Goal: Find specific page/section: Find specific page/section

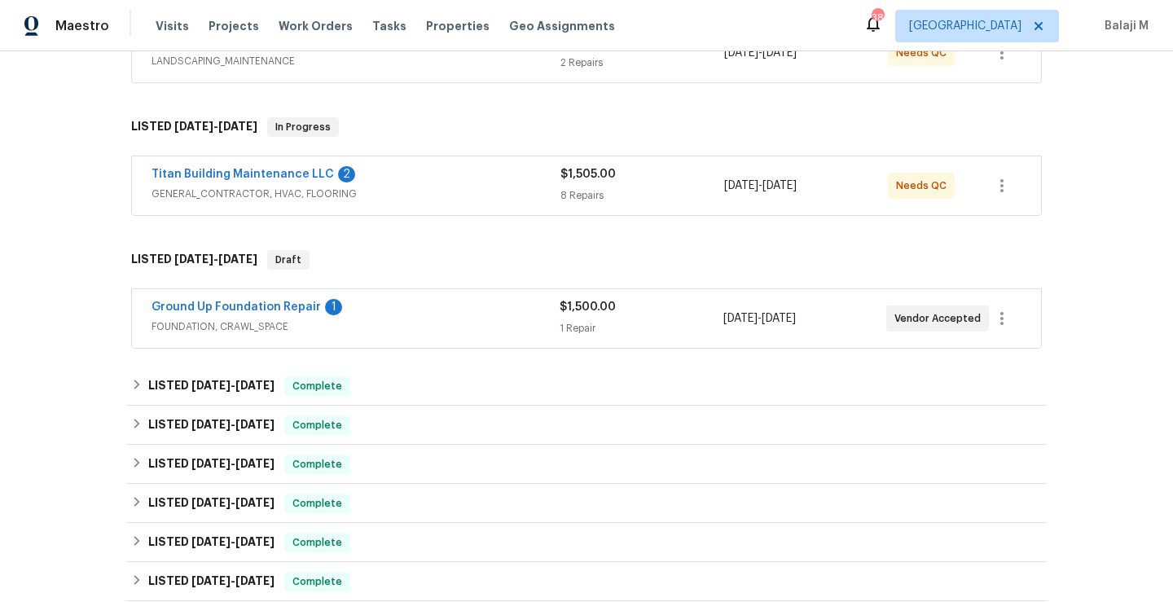
scroll to position [29, 0]
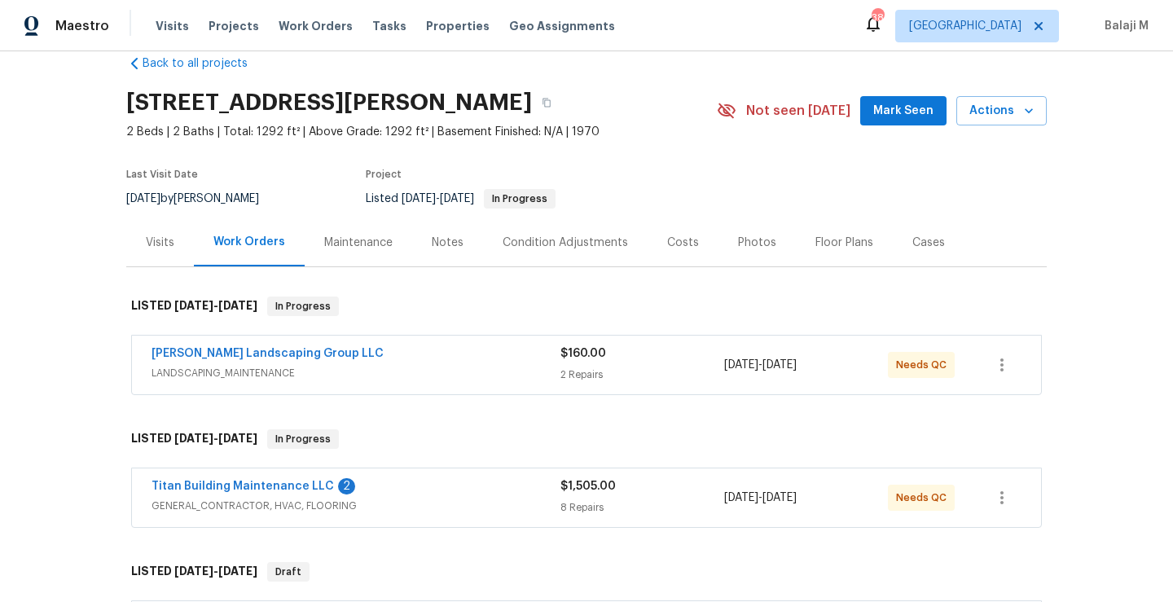
click at [324, 241] on div "Maintenance" at bounding box center [358, 243] width 68 height 16
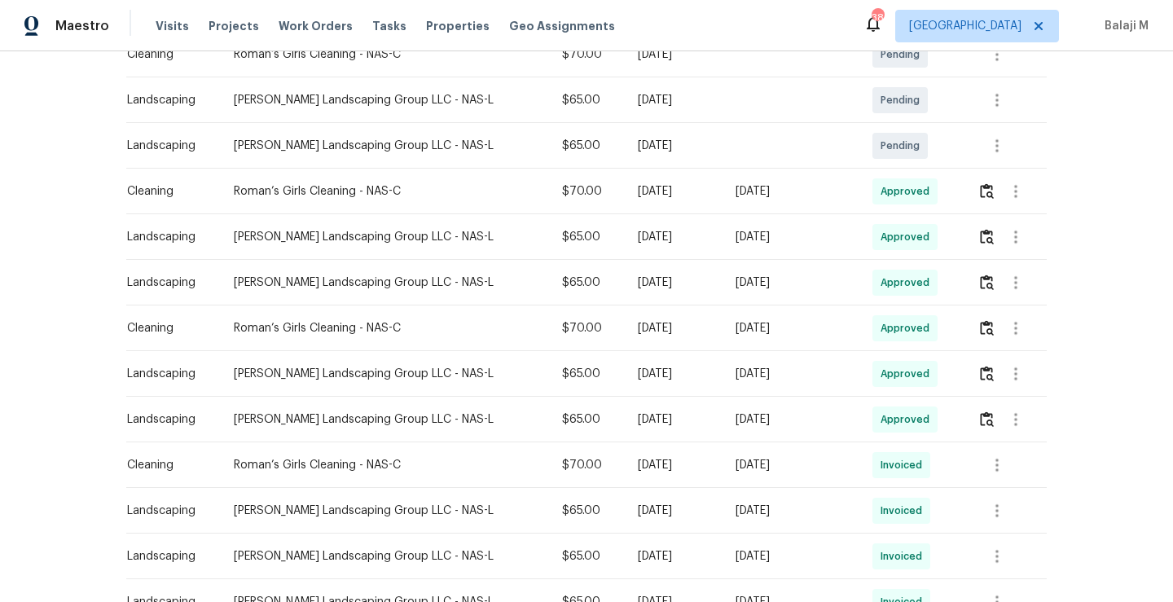
scroll to position [368, 0]
click at [754, 236] on div "[DATE]" at bounding box center [792, 236] width 112 height 16
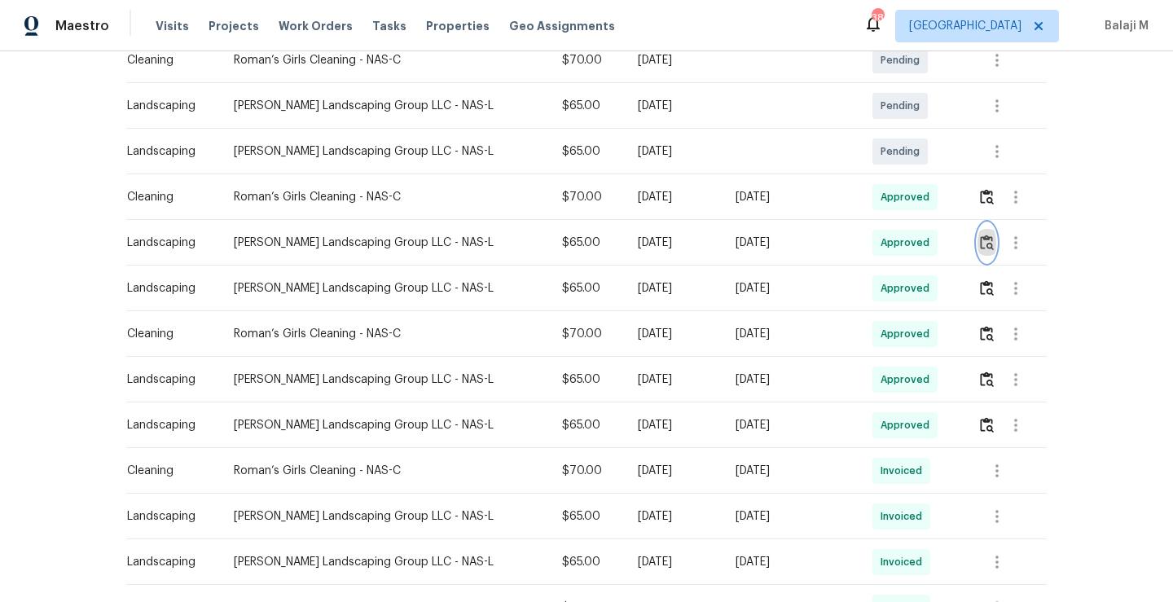
click at [980, 238] on img "button" at bounding box center [987, 242] width 14 height 15
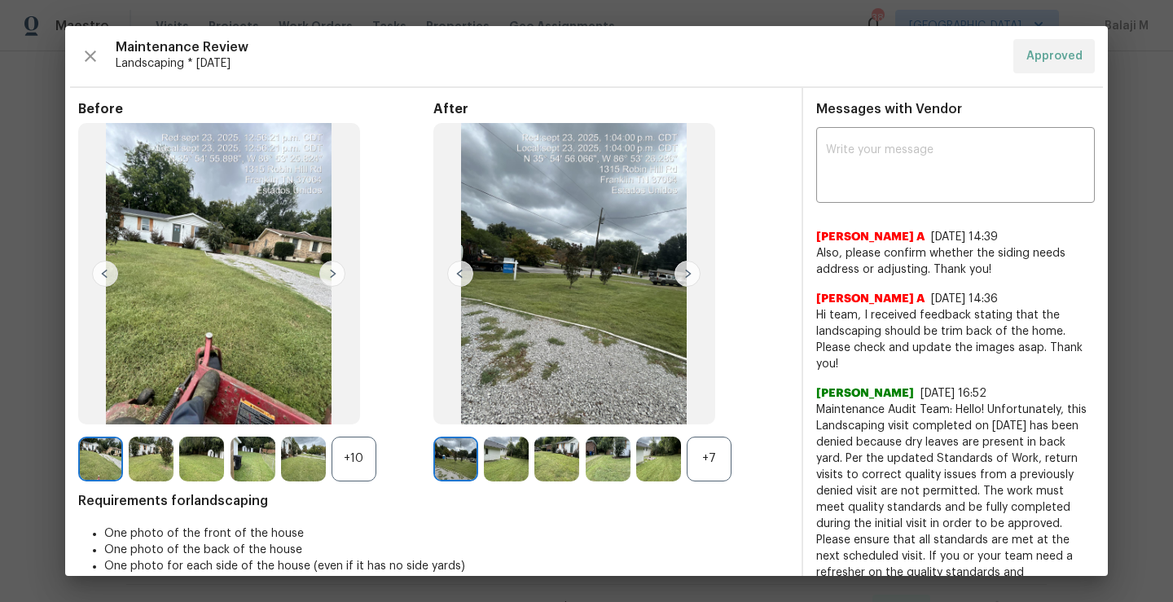
click at [702, 459] on div "+7" at bounding box center [709, 459] width 45 height 45
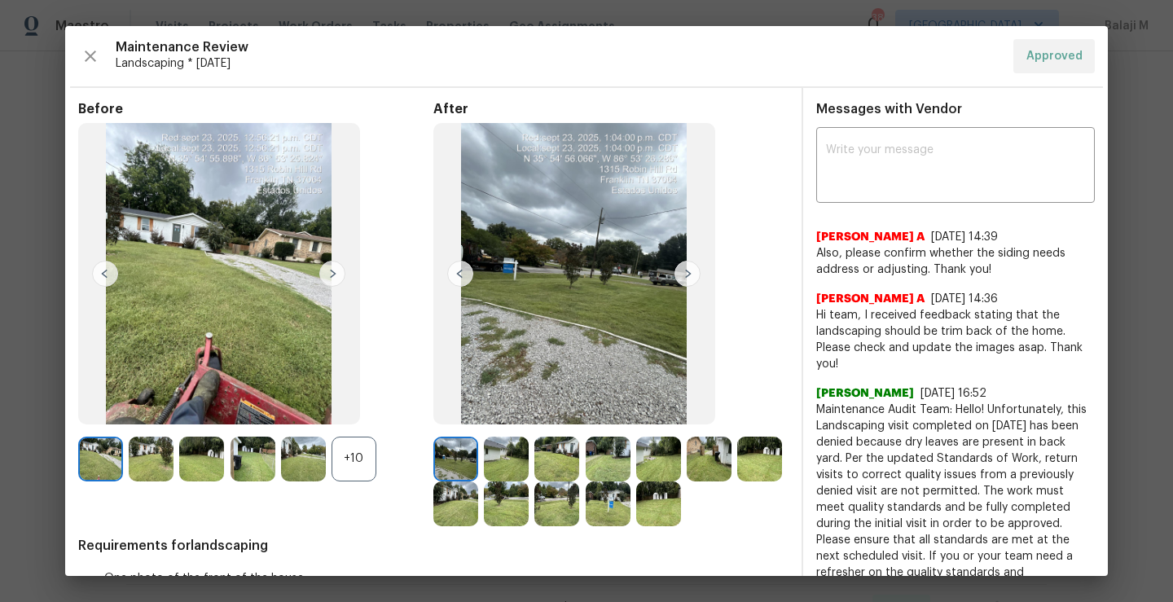
click at [350, 459] on div "+10" at bounding box center [354, 459] width 45 height 45
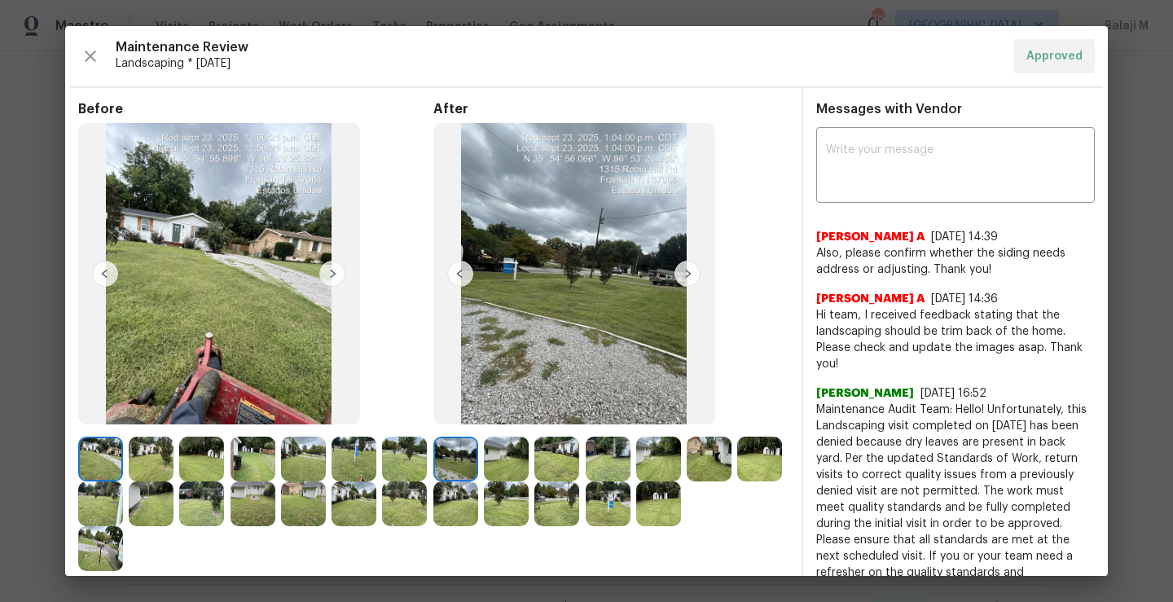
click at [440, 458] on img at bounding box center [455, 459] width 45 height 45
click at [498, 459] on img at bounding box center [506, 459] width 45 height 45
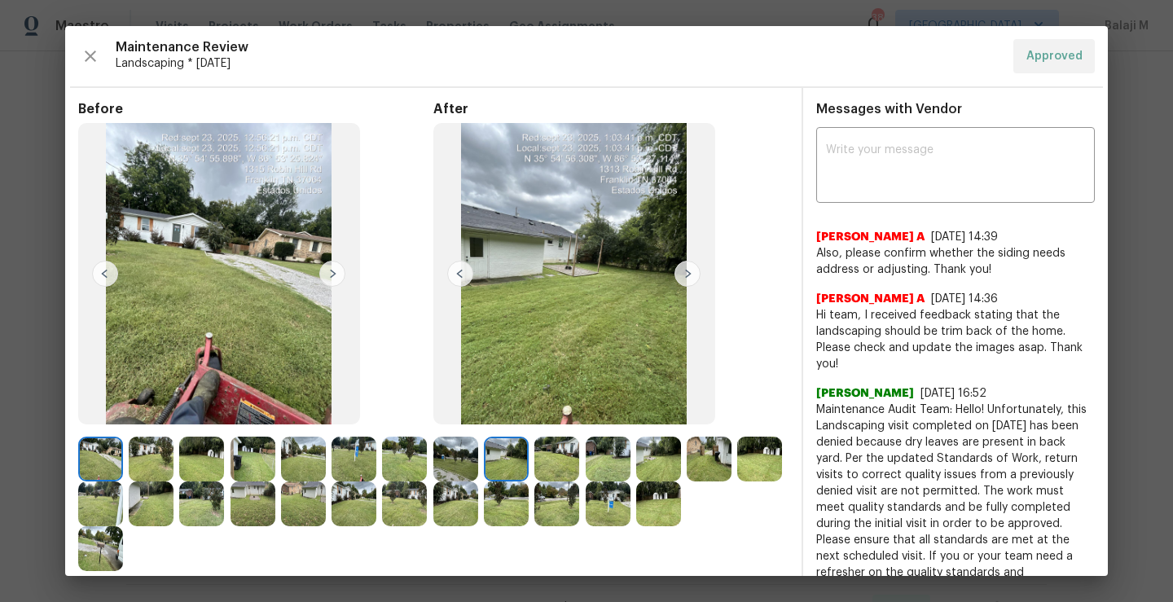
click at [275, 503] on img at bounding box center [253, 503] width 45 height 45
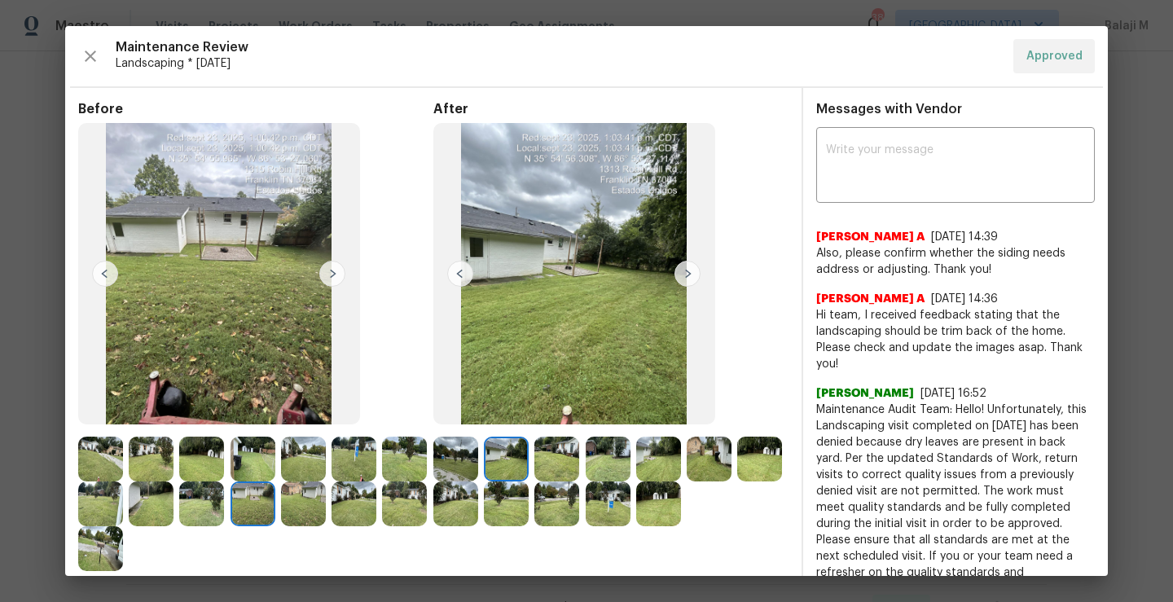
click at [562, 467] on img at bounding box center [556, 459] width 45 height 45
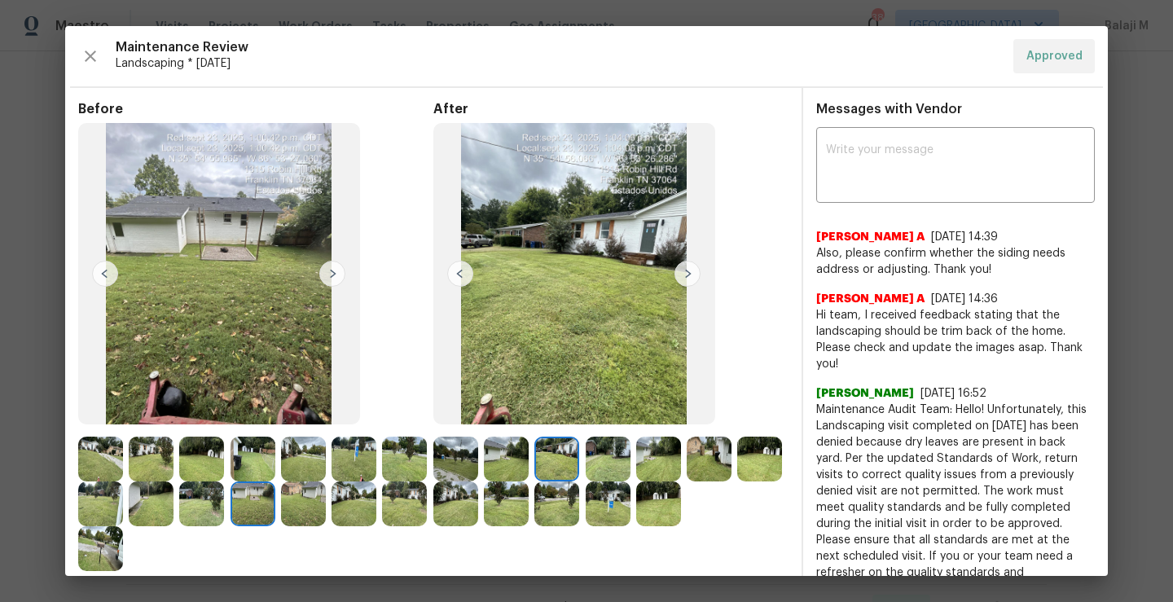
click at [587, 455] on img at bounding box center [608, 459] width 45 height 45
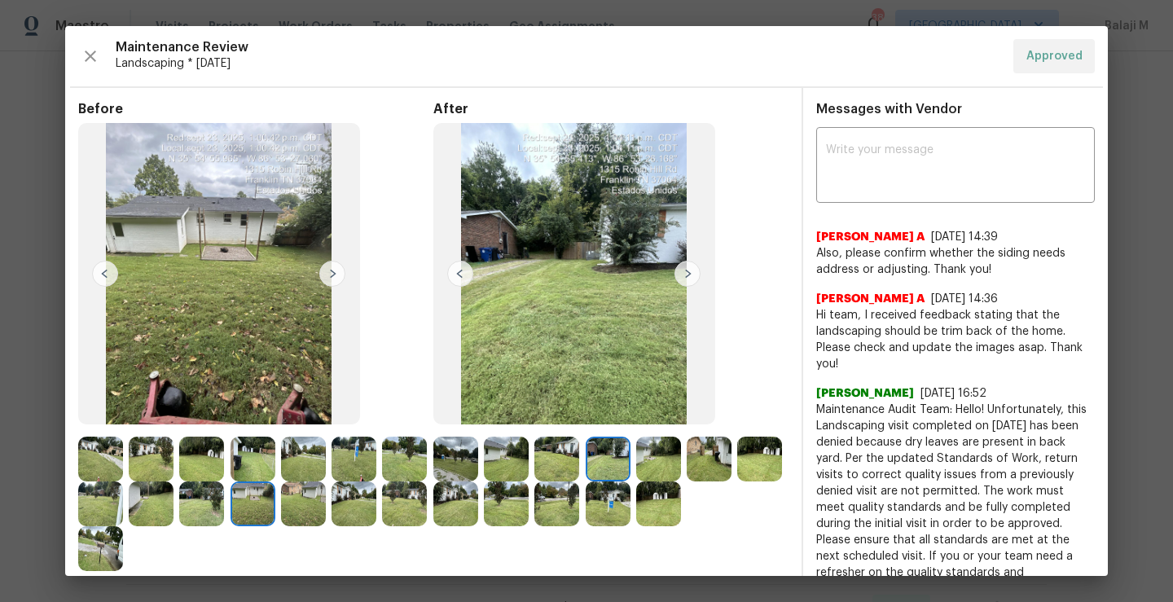
click at [655, 466] on img at bounding box center [658, 459] width 45 height 45
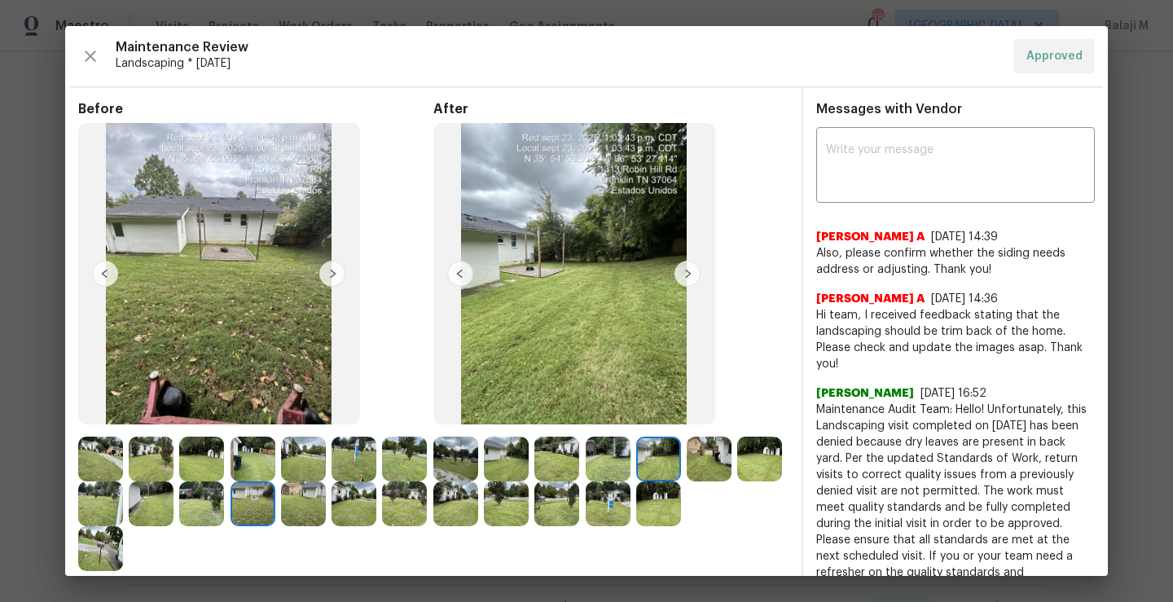
click at [681, 519] on img at bounding box center [658, 503] width 45 height 45
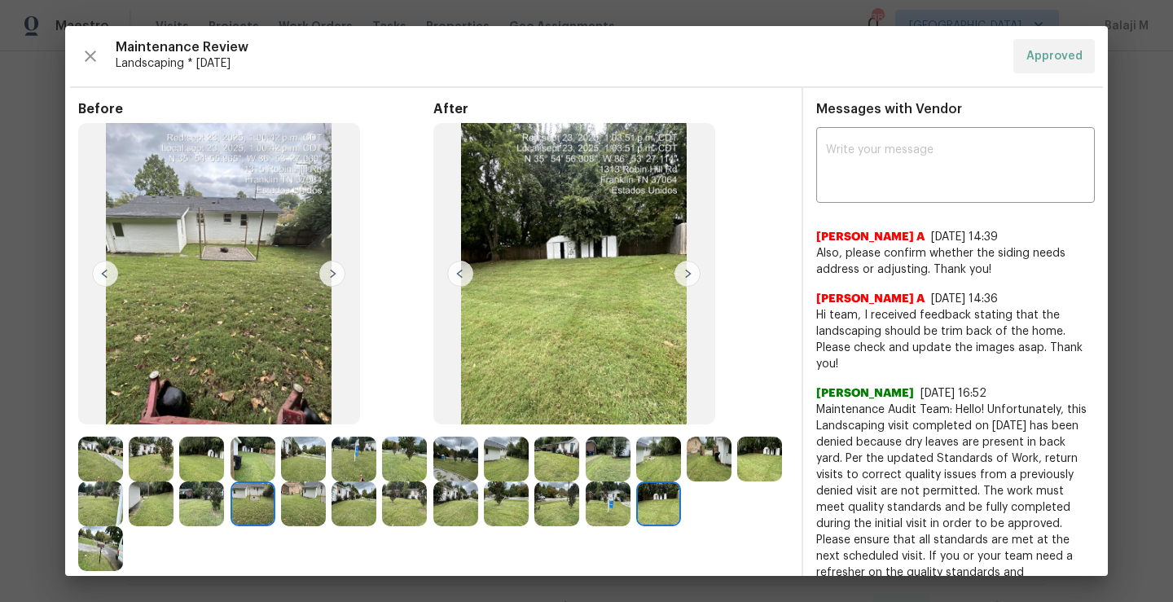
click at [224, 474] on img at bounding box center [201, 459] width 45 height 45
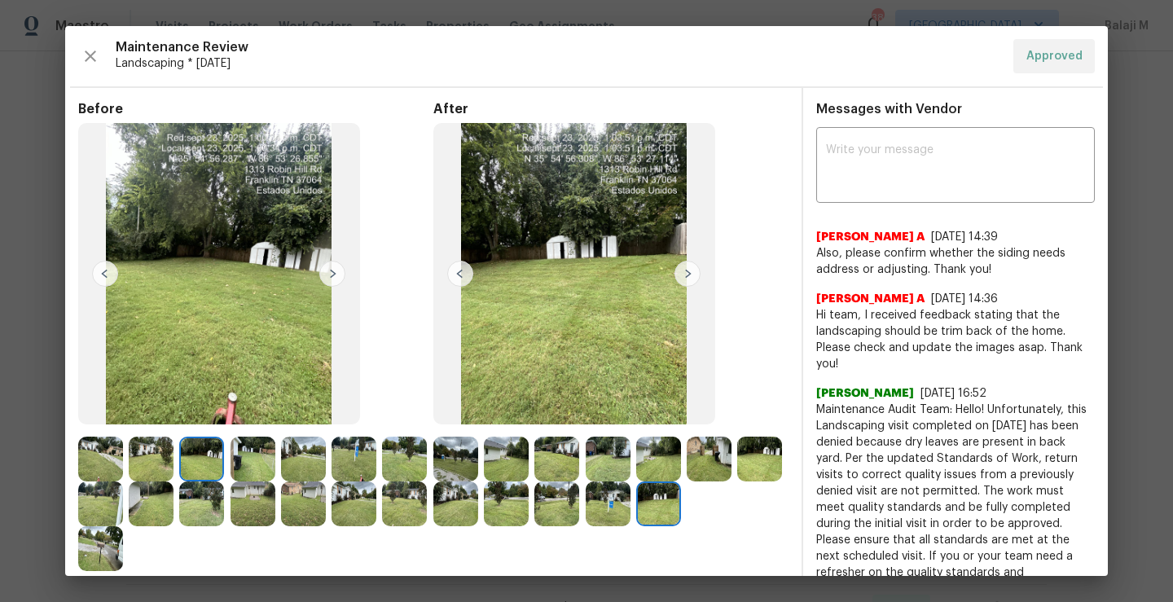
click at [255, 468] on img at bounding box center [253, 459] width 45 height 45
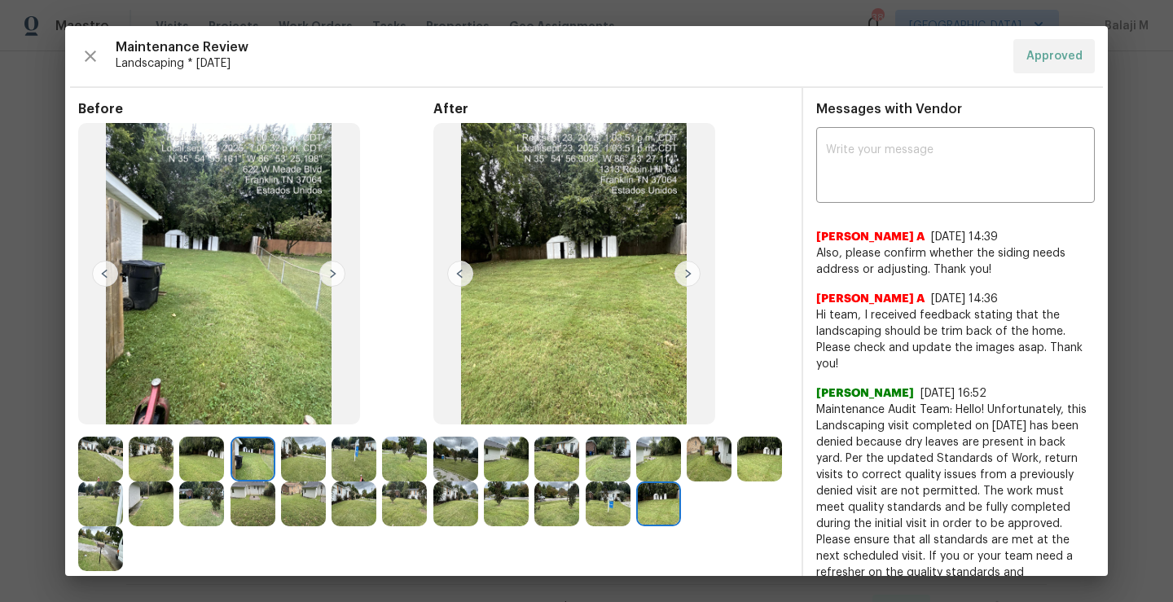
click at [296, 459] on img at bounding box center [303, 459] width 45 height 45
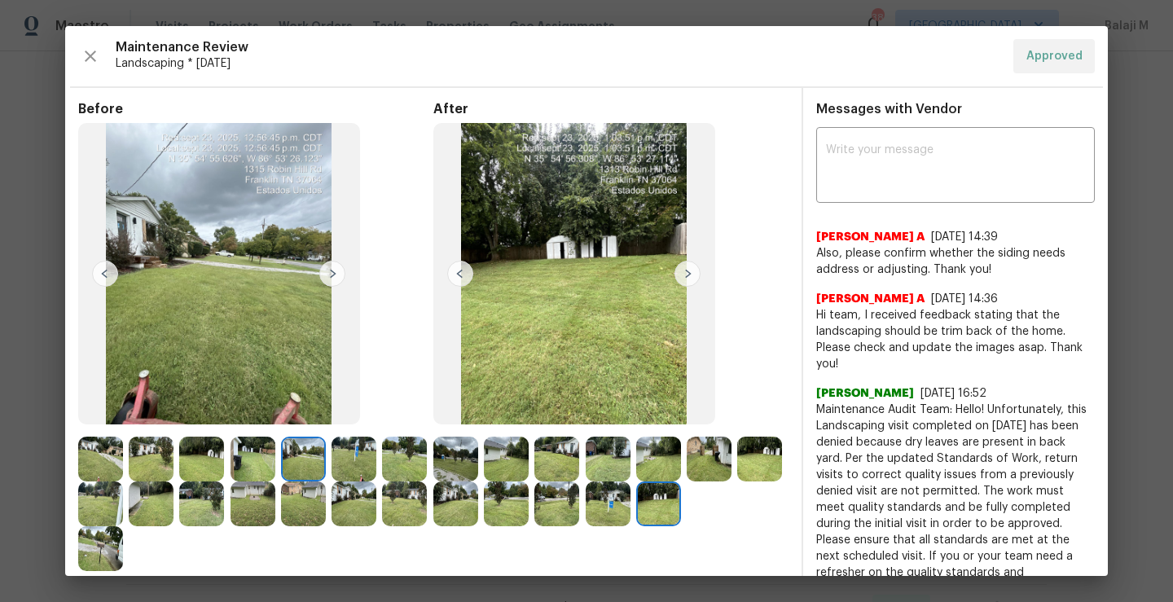
click at [343, 459] on img at bounding box center [354, 459] width 45 height 45
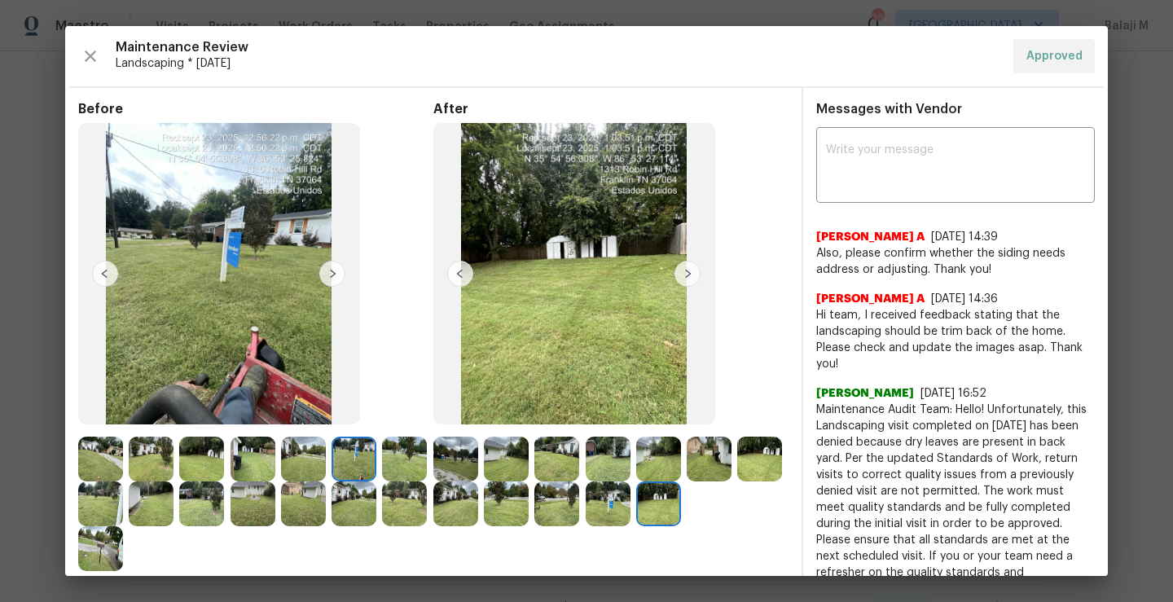
click at [630, 509] on img at bounding box center [608, 503] width 45 height 45
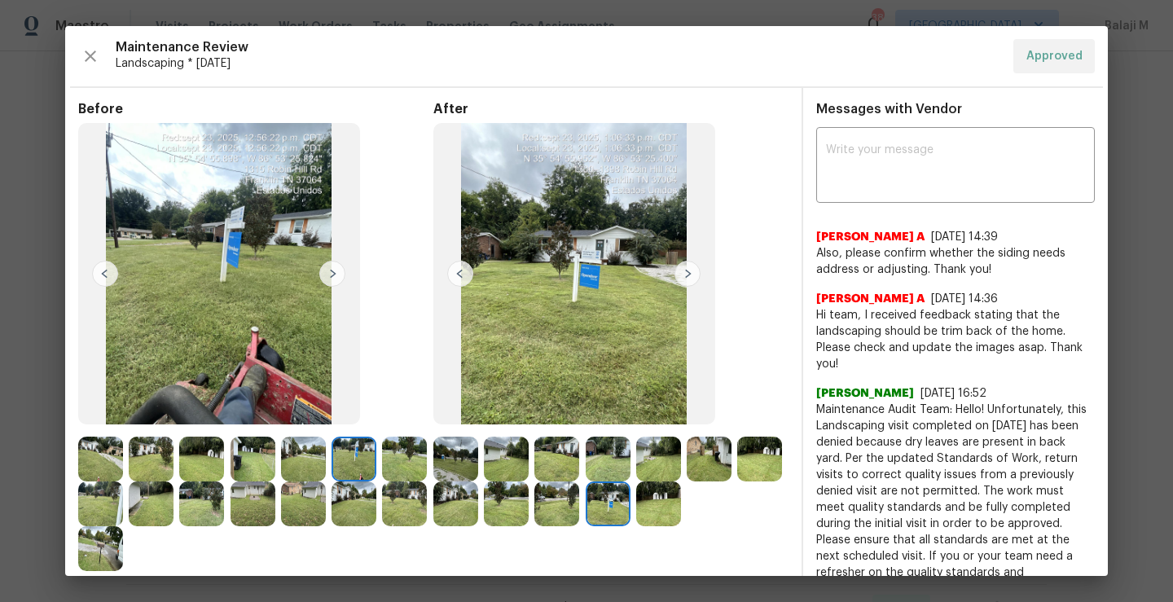
click at [681, 509] on img at bounding box center [658, 503] width 45 height 45
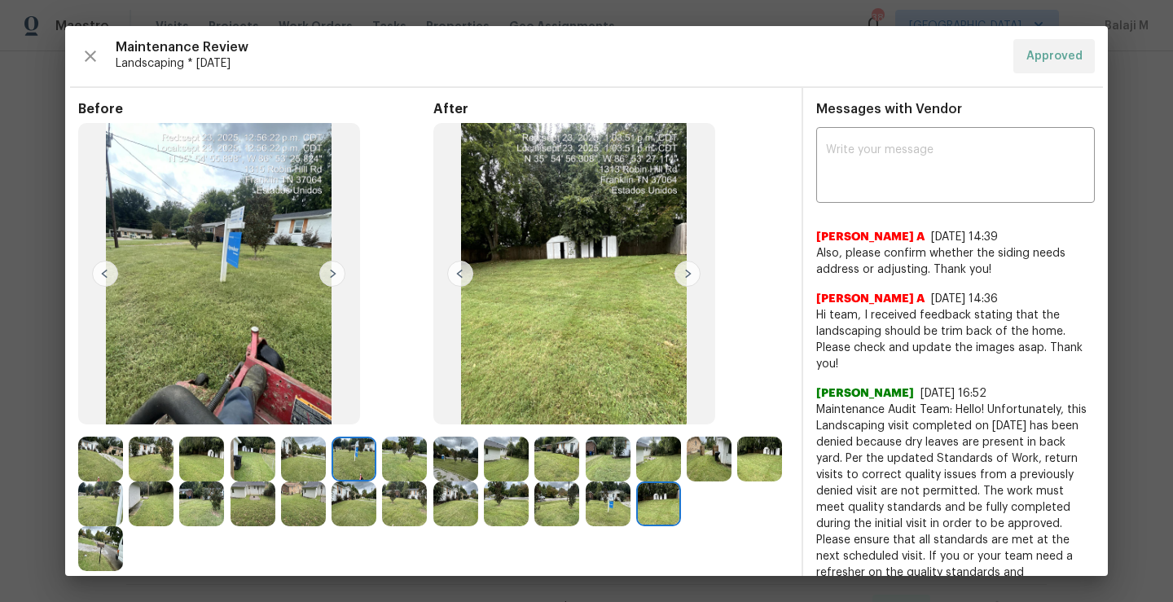
click at [478, 503] on img at bounding box center [455, 503] width 45 height 45
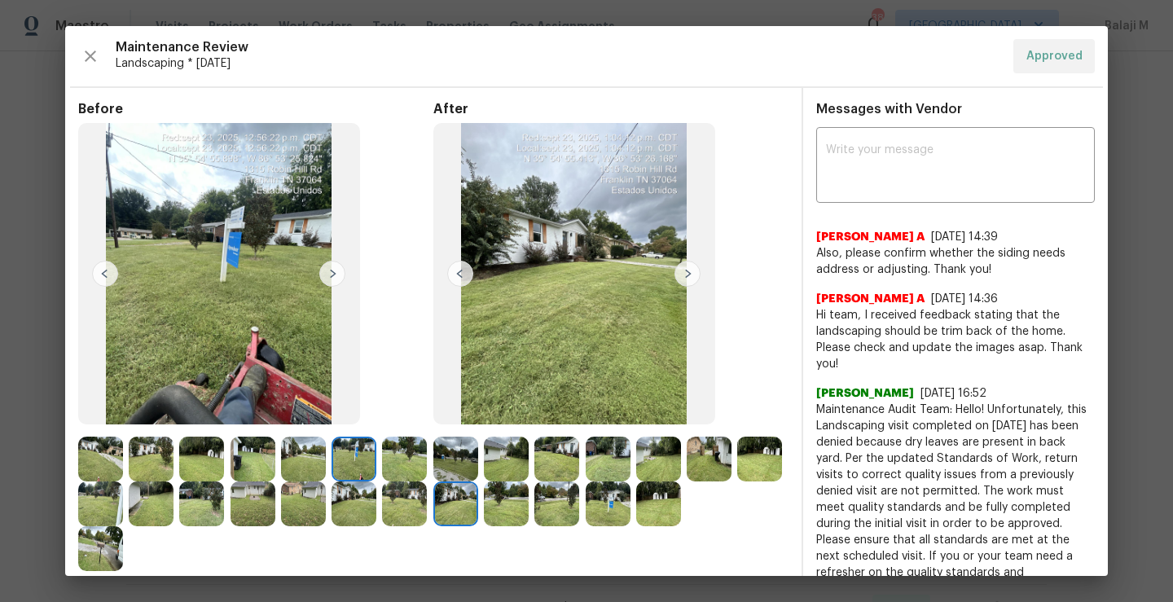
click at [737, 481] on img at bounding box center [759, 459] width 45 height 45
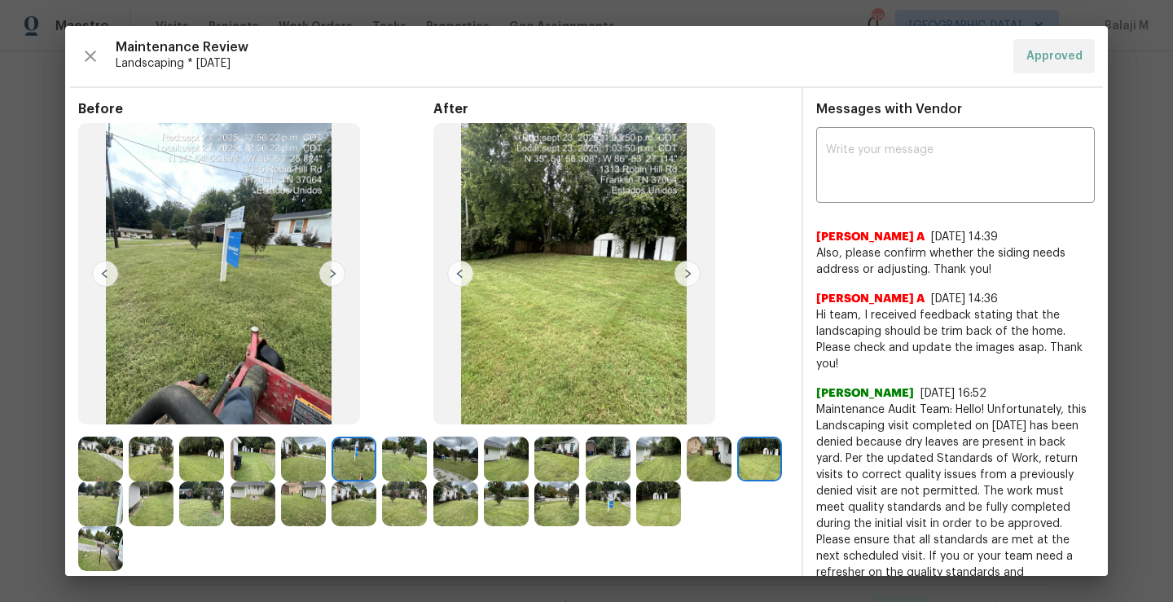
click at [224, 500] on img at bounding box center [201, 503] width 45 height 45
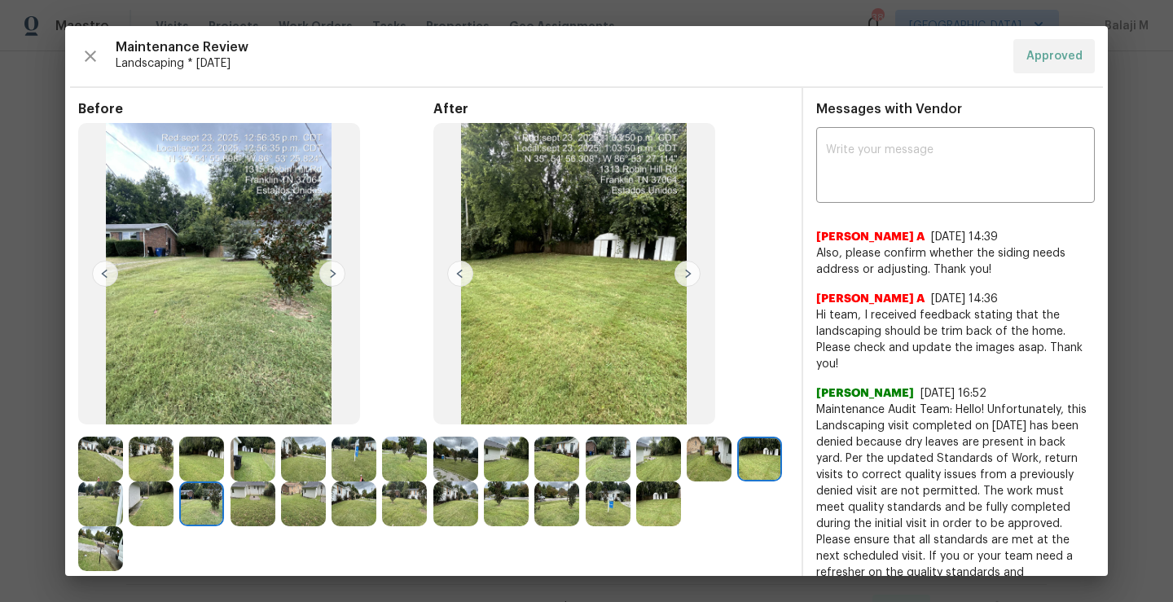
click at [579, 503] on img at bounding box center [556, 503] width 45 height 45
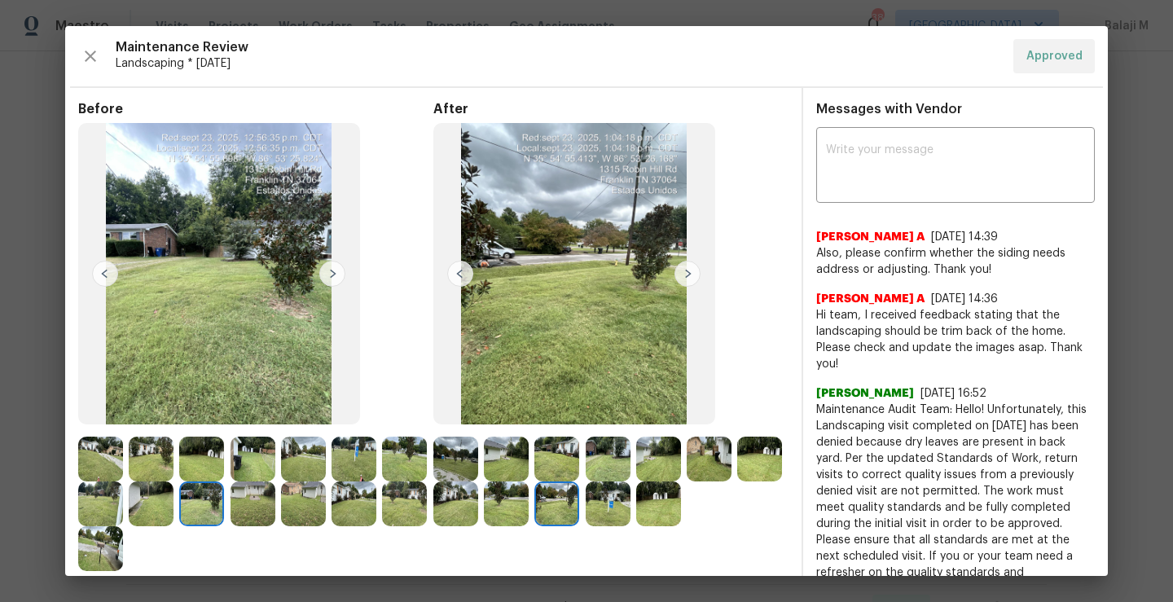
click at [529, 505] on img at bounding box center [506, 503] width 45 height 45
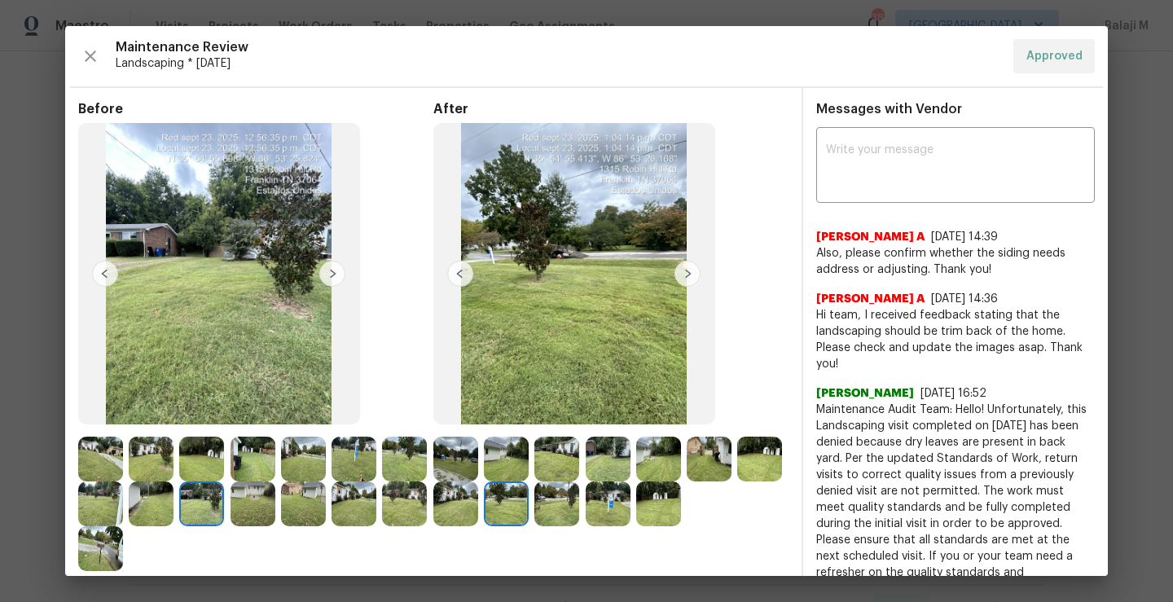
click at [382, 481] on img at bounding box center [404, 459] width 45 height 45
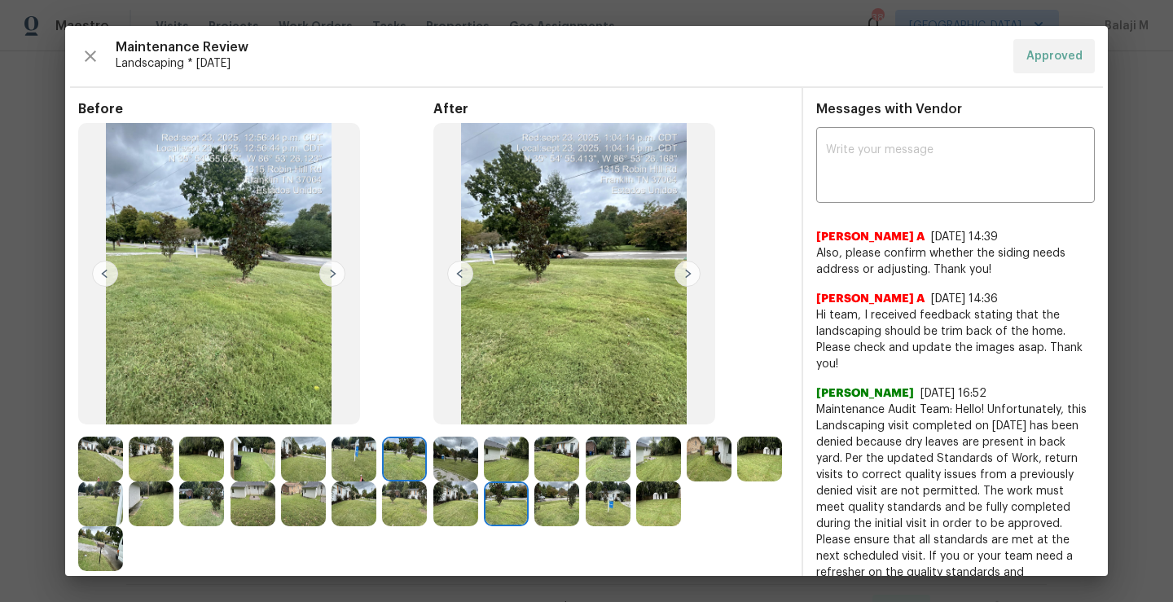
click at [622, 478] on img at bounding box center [608, 459] width 45 height 45
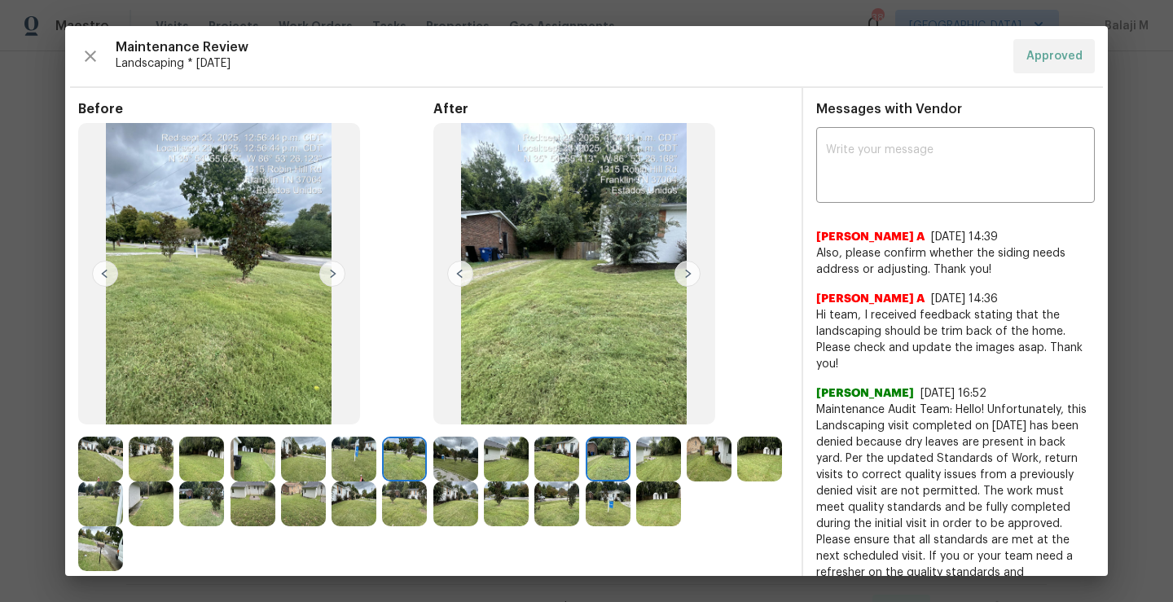
click at [665, 471] on img at bounding box center [658, 459] width 45 height 45
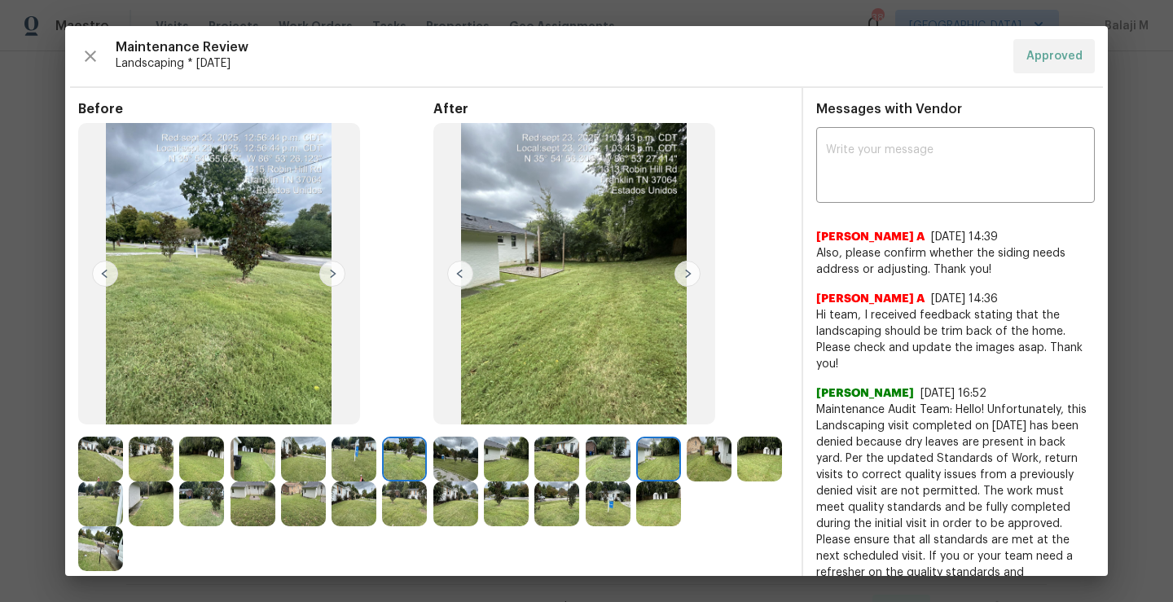
click at [665, 471] on img at bounding box center [658, 459] width 45 height 45
click at [705, 463] on img at bounding box center [709, 459] width 45 height 45
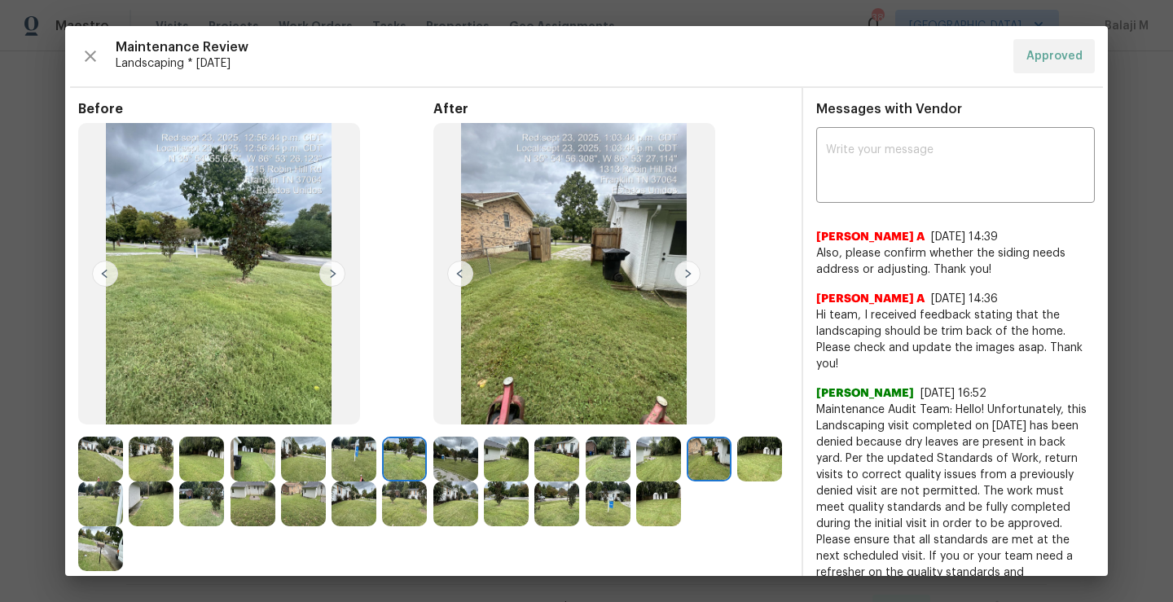
click at [444, 463] on img at bounding box center [455, 459] width 45 height 45
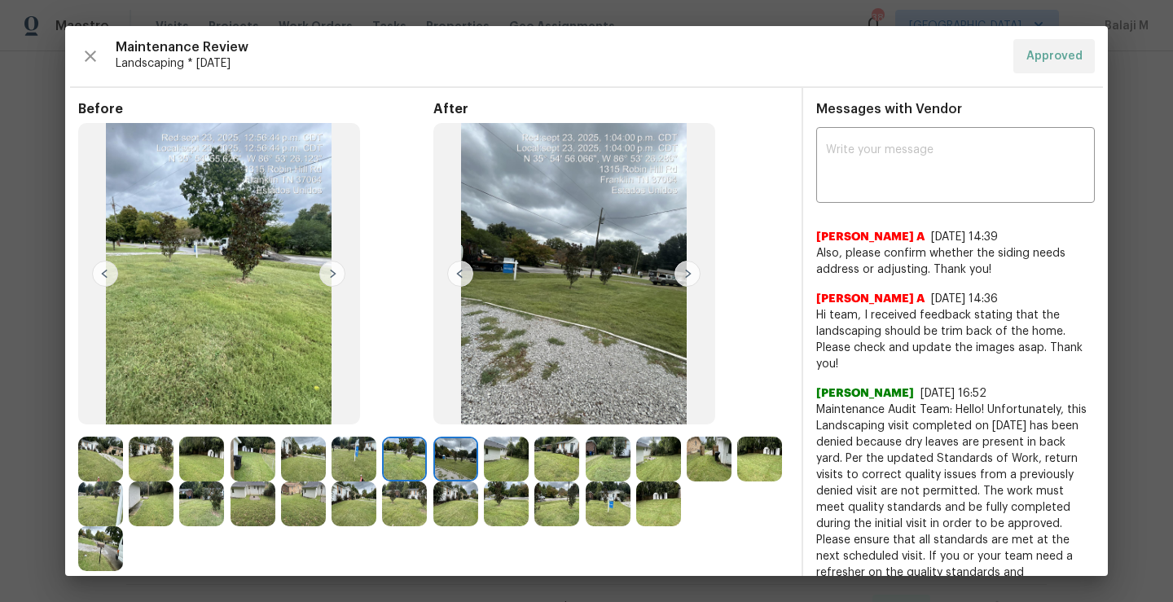
click at [450, 542] on div "After" at bounding box center [610, 336] width 355 height 470
click at [737, 481] on img at bounding box center [759, 459] width 45 height 45
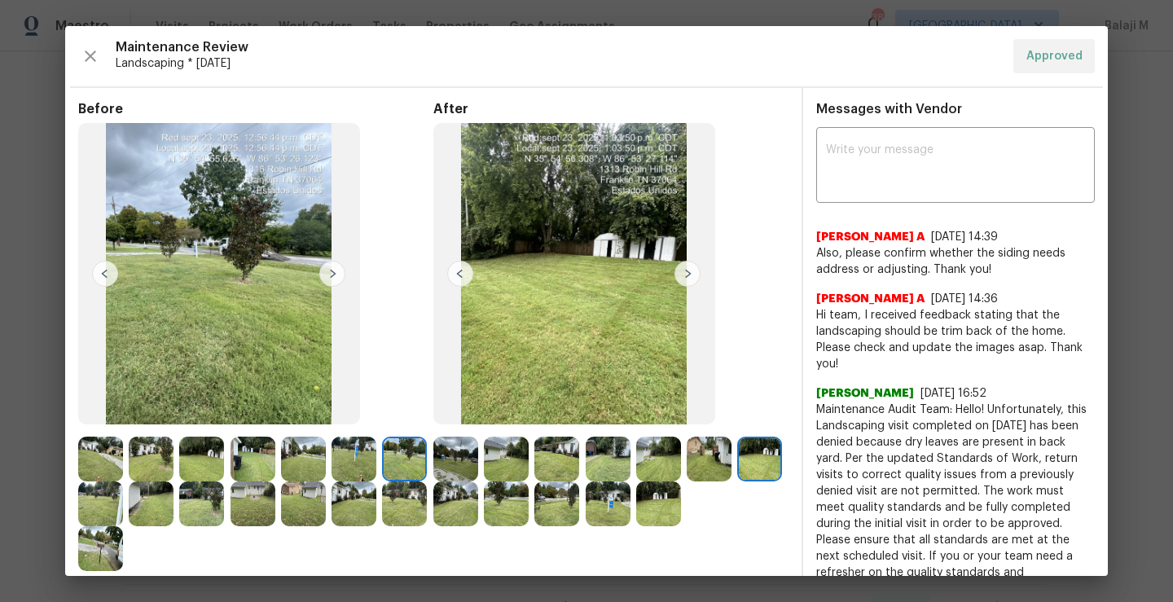
click at [478, 507] on img at bounding box center [455, 503] width 45 height 45
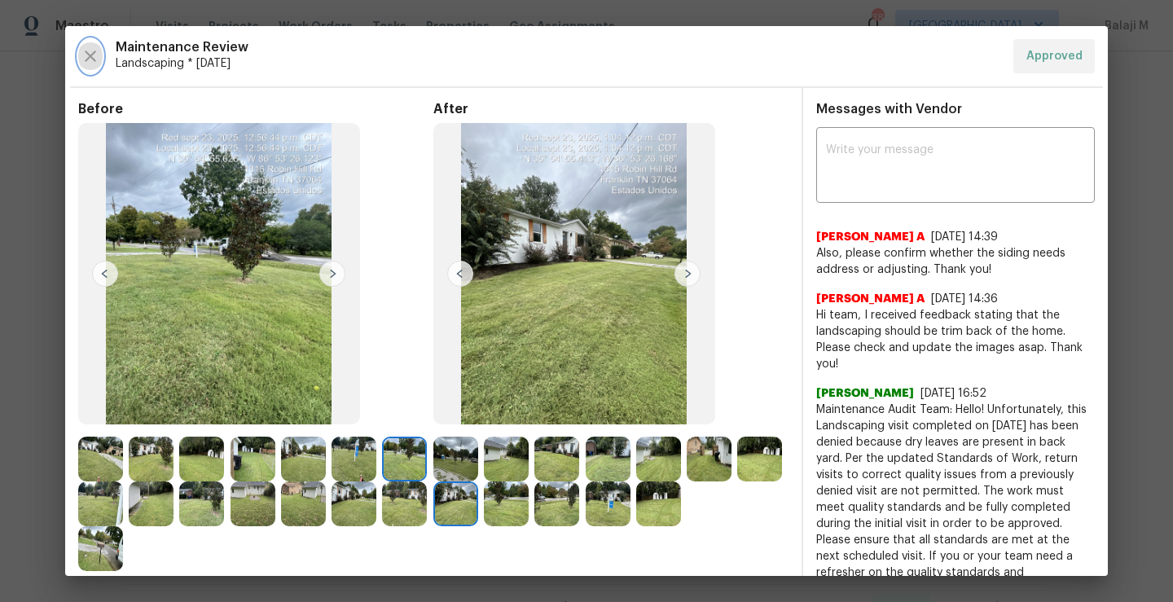
click at [87, 57] on icon "button" at bounding box center [91, 56] width 20 height 20
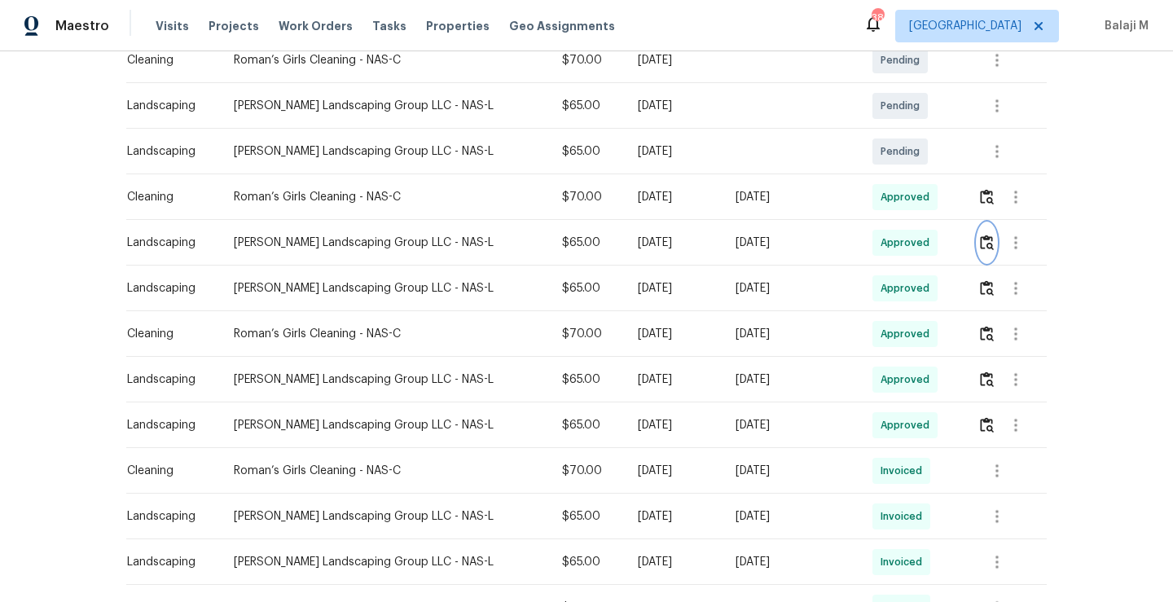
click at [319, 132] on td "[PERSON_NAME] Landscaping Group LLC - NAS-L" at bounding box center [385, 152] width 328 height 46
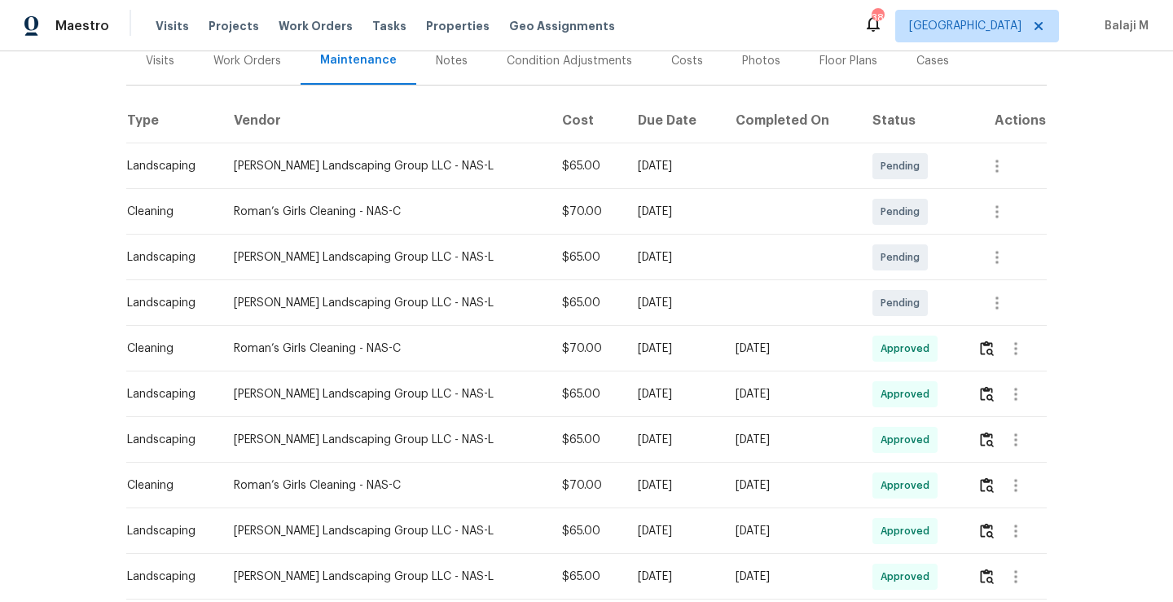
scroll to position [197, 0]
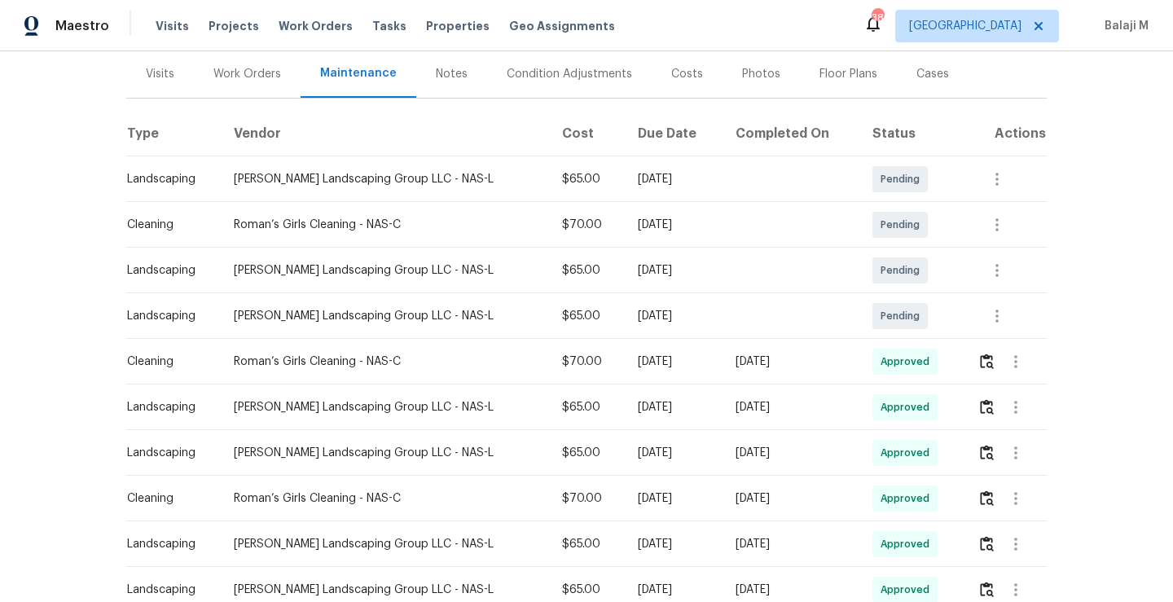
drag, startPoint x: 227, startPoint y: 404, endPoint x: 406, endPoint y: 398, distance: 179.3
click at [406, 399] on div "[PERSON_NAME] Landscaping Group LLC - NAS-L" at bounding box center [385, 407] width 302 height 16
copy div "[PERSON_NAME] Landscaping Group LLC"
